Goal: Task Accomplishment & Management: Complete application form

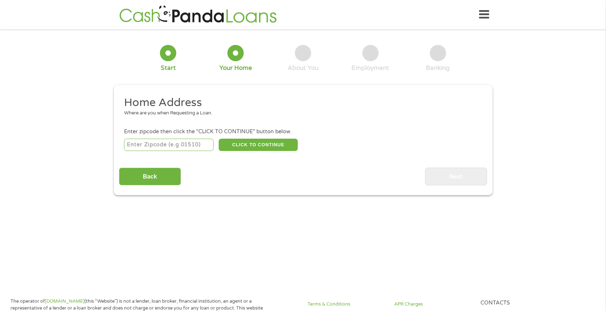
click at [163, 149] on input "number" at bounding box center [169, 145] width 90 height 12
type input "29306"
click at [273, 145] on button "CLICK TO CONTINUE" at bounding box center [258, 145] width 79 height 12
type input "29306"
type input "[GEOGRAPHIC_DATA]"
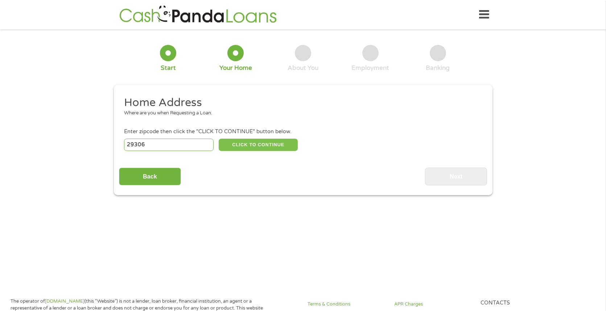
select select "[US_STATE]"
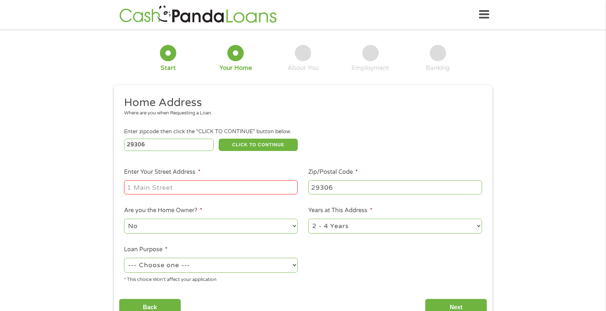
click at [161, 184] on input "Enter Your Street Address *" at bounding box center [211, 187] width 174 height 14
type input "[STREET_ADDRESS]"
click at [295, 225] on select "No Yes" at bounding box center [211, 226] width 174 height 15
click at [478, 230] on select "1 Year or less 1 - 2 Years 2 - 4 Years Over 4 Years" at bounding box center [395, 226] width 174 height 15
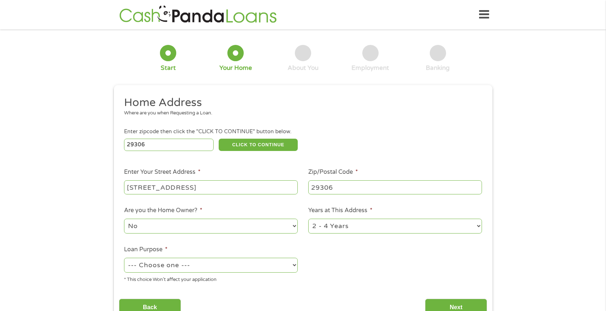
click at [308, 219] on select "1 Year or less 1 - 2 Years 2 - 4 Years Over 4 Years" at bounding box center [395, 226] width 174 height 15
click at [252, 273] on div "--- Choose one --- Pay Bills Debt Consolidation Home Improvement Major Purchase…" at bounding box center [211, 265] width 174 height 17
click at [255, 270] on select "--- Choose one --- Pay Bills Debt Consolidation Home Improvement Major Purchase…" at bounding box center [211, 265] width 174 height 15
select select "shorttermcash"
click at [124, 258] on select "--- Choose one --- Pay Bills Debt Consolidation Home Improvement Major Purchase…" at bounding box center [211, 265] width 174 height 15
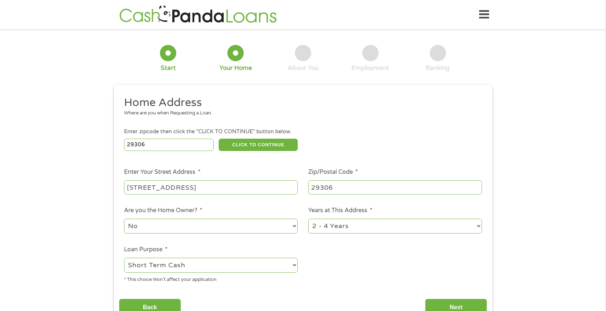
click at [374, 249] on ul "Home Address Where are you when Requesting a Loan. Enter zipcode then click the…" at bounding box center [303, 193] width 368 height 194
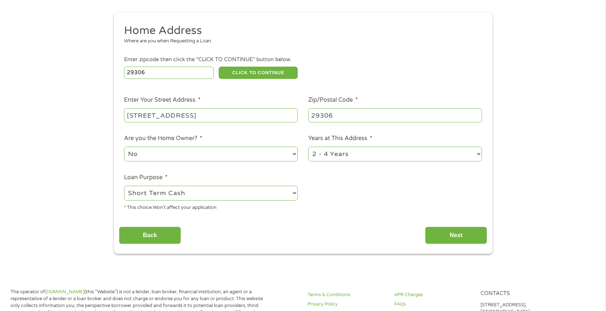
scroll to position [72, 0]
click at [437, 231] on input "Next" at bounding box center [456, 236] width 62 height 18
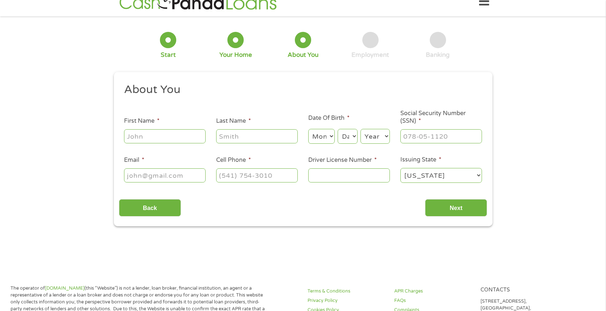
scroll to position [0, 0]
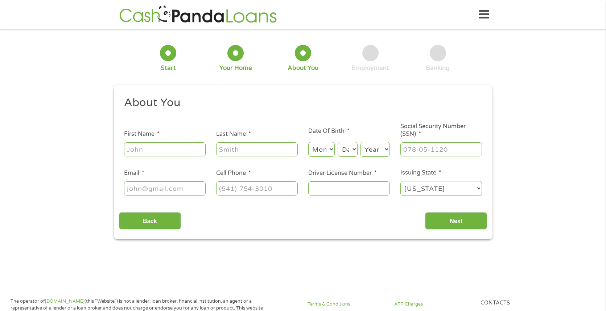
click at [155, 148] on input "First Name *" at bounding box center [165, 149] width 82 height 14
type input "[PERSON_NAME]"
type input "P"
type input "Parks"
click at [331, 153] on select "Month 1 2 3 4 5 6 7 8 9 10 11 12" at bounding box center [321, 149] width 26 height 15
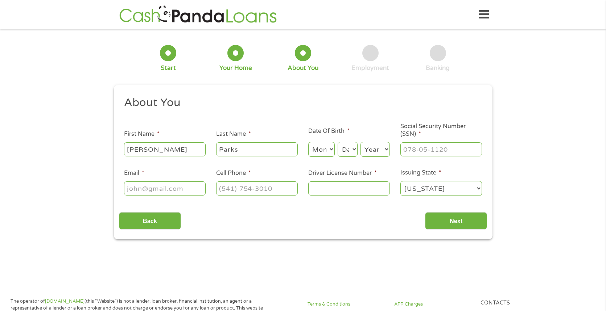
select select "4"
click at [308, 142] on select "Month 1 2 3 4 5 6 7 8 9 10 11 12" at bounding box center [321, 149] width 26 height 15
click at [344, 153] on select "Day 1 2 3 4 5 6 7 8 9 10 11 12 13 14 15 16 17 18 19 20 21 22 23 24 25 26 27 28 …" at bounding box center [347, 149] width 20 height 15
select select "25"
click at [337, 142] on select "Day 1 2 3 4 5 6 7 8 9 10 11 12 13 14 15 16 17 18 19 20 21 22 23 24 25 26 27 28 …" at bounding box center [347, 149] width 20 height 15
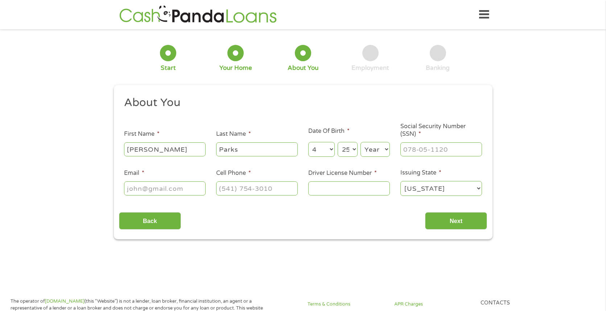
click at [375, 146] on select "Year [DATE] 2006 2005 2004 2003 2002 2001 2000 1999 1998 1997 1996 1995 1994 19…" at bounding box center [374, 149] width 29 height 15
select select "1986"
click at [360, 142] on select "Year [DATE] 2006 2005 2004 2003 2002 2001 2000 1999 1998 1997 1996 1995 1994 19…" at bounding box center [374, 149] width 29 height 15
click at [421, 153] on input "___-__-____" at bounding box center [441, 149] width 82 height 14
type input "248-63-9899"
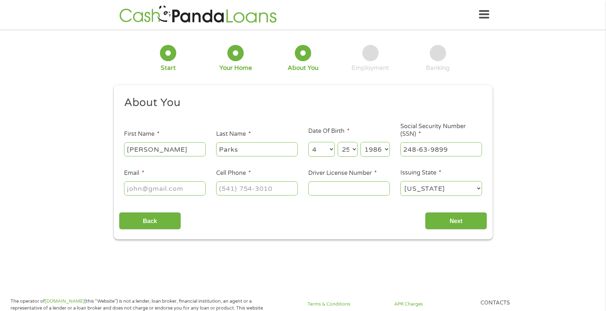
click at [188, 191] on input "Email *" at bounding box center [165, 189] width 82 height 14
type input "[EMAIL_ADDRESS][DOMAIN_NAME]"
type input "[PHONE_NUMBER]"
click at [349, 188] on input "Driver License Number *" at bounding box center [349, 189] width 82 height 14
type input "011559077"
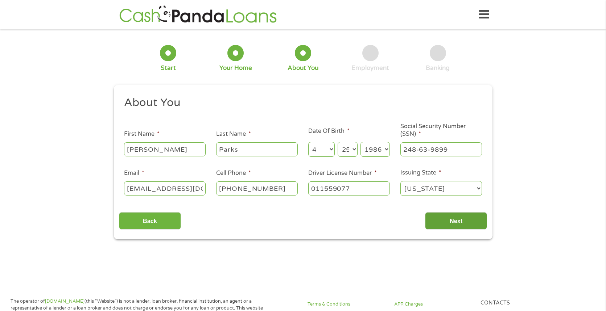
click at [463, 215] on input "Next" at bounding box center [456, 221] width 62 height 18
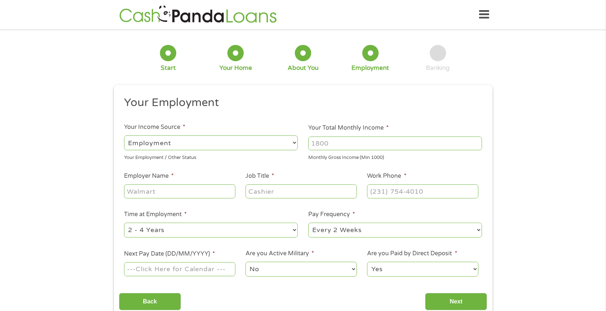
scroll to position [3, 3]
click at [340, 144] on input "Your Total Monthly Income *" at bounding box center [395, 144] width 174 height 14
type input "3500"
click at [129, 195] on input "Employer Name *" at bounding box center [179, 191] width 111 height 14
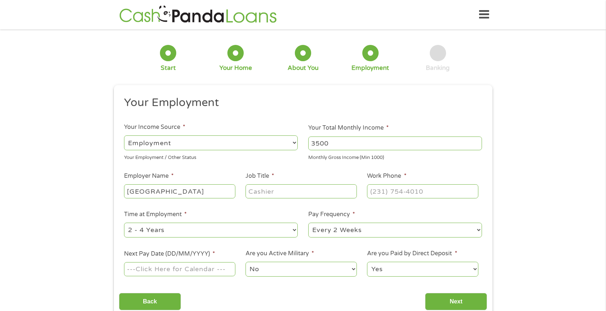
type input "[GEOGRAPHIC_DATA]"
type input "Certified Pharmacy Technician"
click at [382, 192] on input "(___) ___-____" at bounding box center [422, 191] width 111 height 14
type input "[PHONE_NUMBER]"
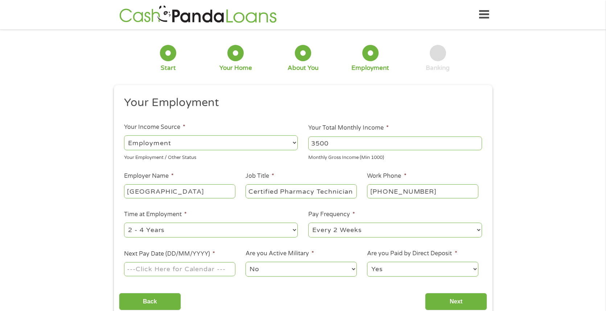
click at [290, 232] on select "--- Choose one --- 1 Year or less 1 - 2 Years 2 - 4 Years Over 4 Years" at bounding box center [211, 230] width 174 height 15
select select "60months"
click at [124, 223] on select "--- Choose one --- 1 Year or less 1 - 2 Years 2 - 4 Years Over 4 Years" at bounding box center [211, 230] width 174 height 15
click at [171, 269] on input "Next Pay Date (DD/MM/YYYY) *" at bounding box center [179, 269] width 111 height 14
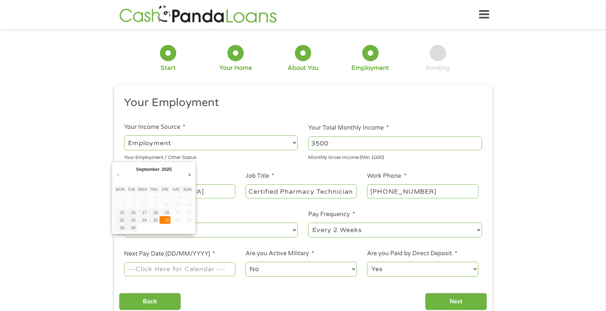
type input "[DATE]"
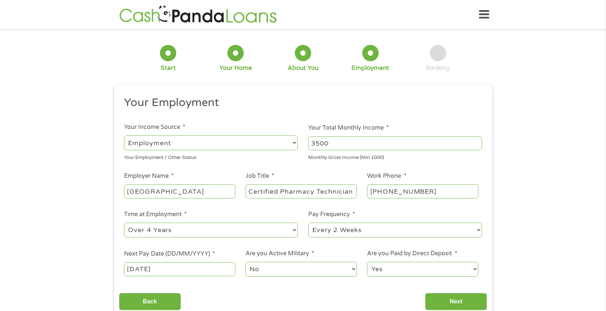
click at [343, 269] on select "No Yes" at bounding box center [300, 269] width 111 height 15
click at [245, 262] on select "No Yes" at bounding box center [300, 269] width 111 height 15
click at [465, 300] on input "Next" at bounding box center [456, 302] width 62 height 18
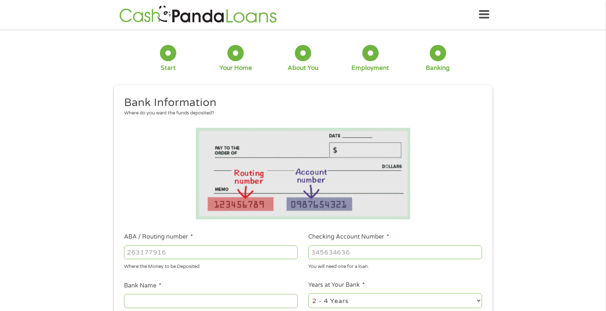
scroll to position [3, 3]
click at [176, 257] on input "ABA / Routing number *" at bounding box center [211, 253] width 174 height 14
type input "053906041"
type input "FIRST CITIZENS BANK"
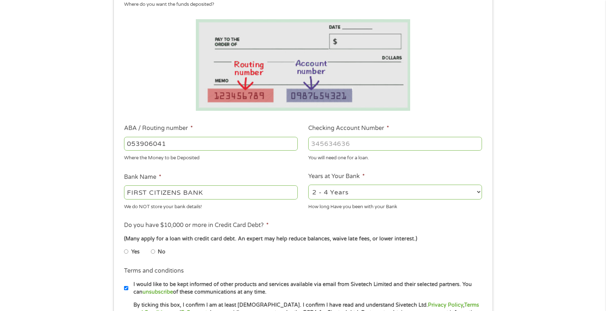
type input "053906041"
click at [375, 144] on input "Checking Account Number *" at bounding box center [395, 144] width 174 height 14
click at [457, 192] on select "2 - 4 Years 6 - 12 Months 1 - 2 Years Over 4 Years" at bounding box center [395, 192] width 174 height 15
select select "60months"
click at [308, 185] on select "2 - 4 Years 6 - 12 Months 1 - 2 Years Over 4 Years" at bounding box center [395, 192] width 174 height 15
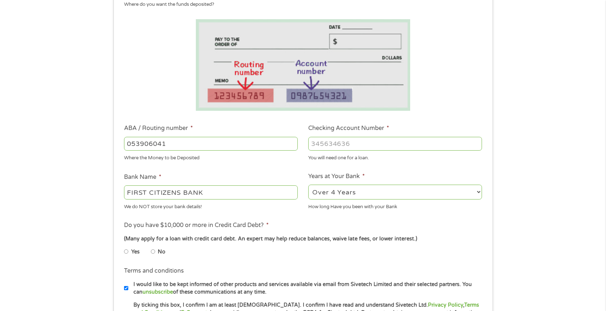
click at [374, 144] on input "Checking Account Number *" at bounding box center [395, 144] width 174 height 14
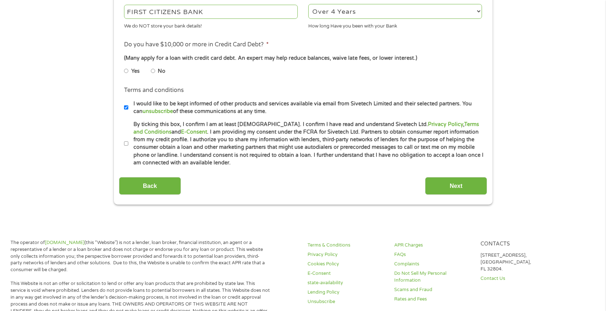
scroll to position [290, 0]
type input "9631782919"
click at [152, 71] on input "No" at bounding box center [153, 71] width 4 height 12
radio input "true"
click at [128, 141] on input "By ticking this box, I confirm I am at least [DEMOGRAPHIC_DATA]. I confirm I ha…" at bounding box center [126, 144] width 4 height 12
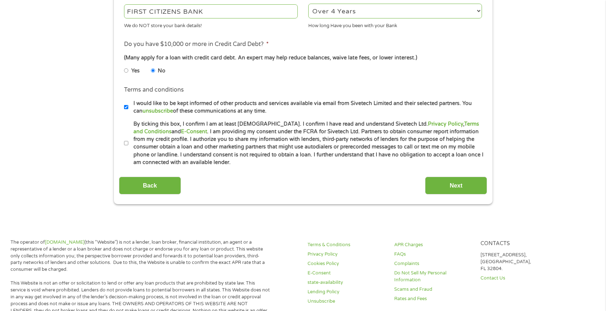
checkbox input "true"
click at [447, 178] on input "Next" at bounding box center [456, 186] width 62 height 18
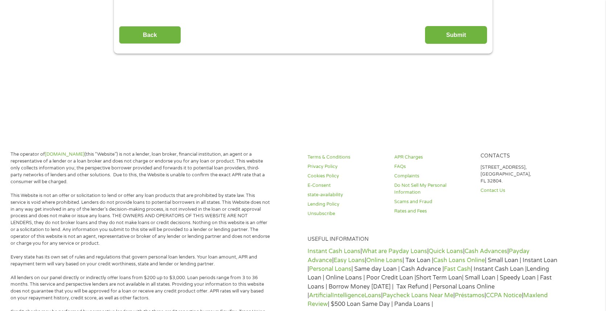
scroll to position [0, 0]
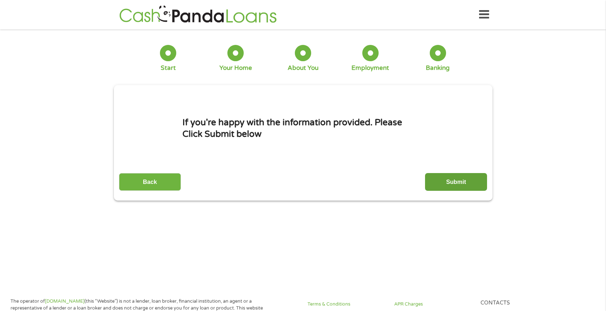
click at [459, 182] on input "Submit" at bounding box center [456, 182] width 62 height 18
